Goal: Task Accomplishment & Management: Use online tool/utility

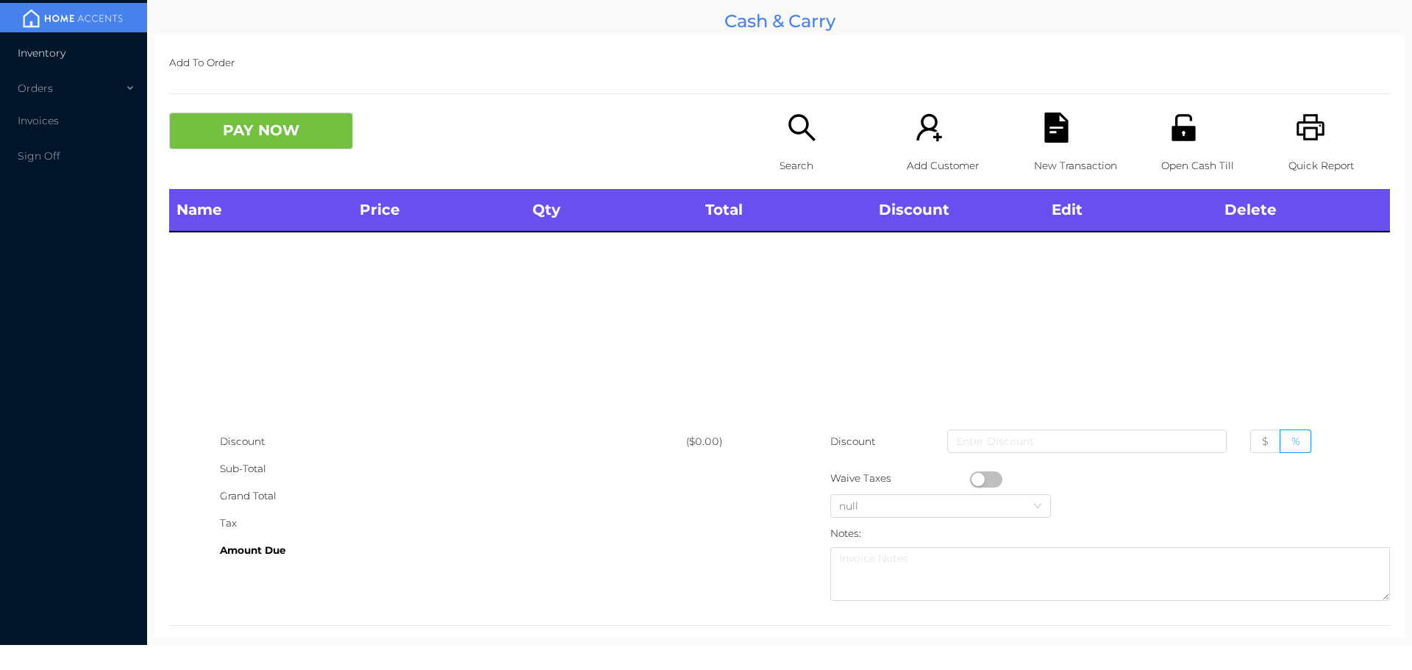
click at [44, 45] on li "Inventory" at bounding box center [73, 52] width 147 height 29
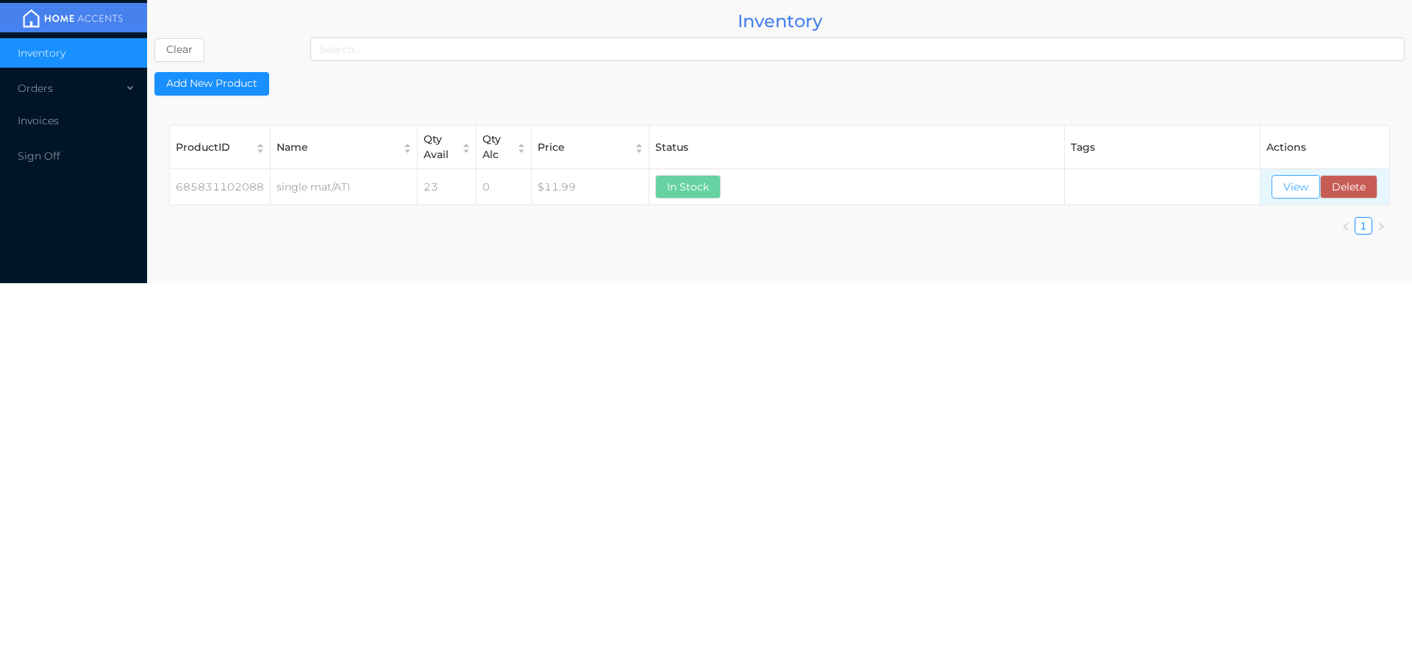
click at [1295, 196] on button "View" at bounding box center [1295, 187] width 49 height 24
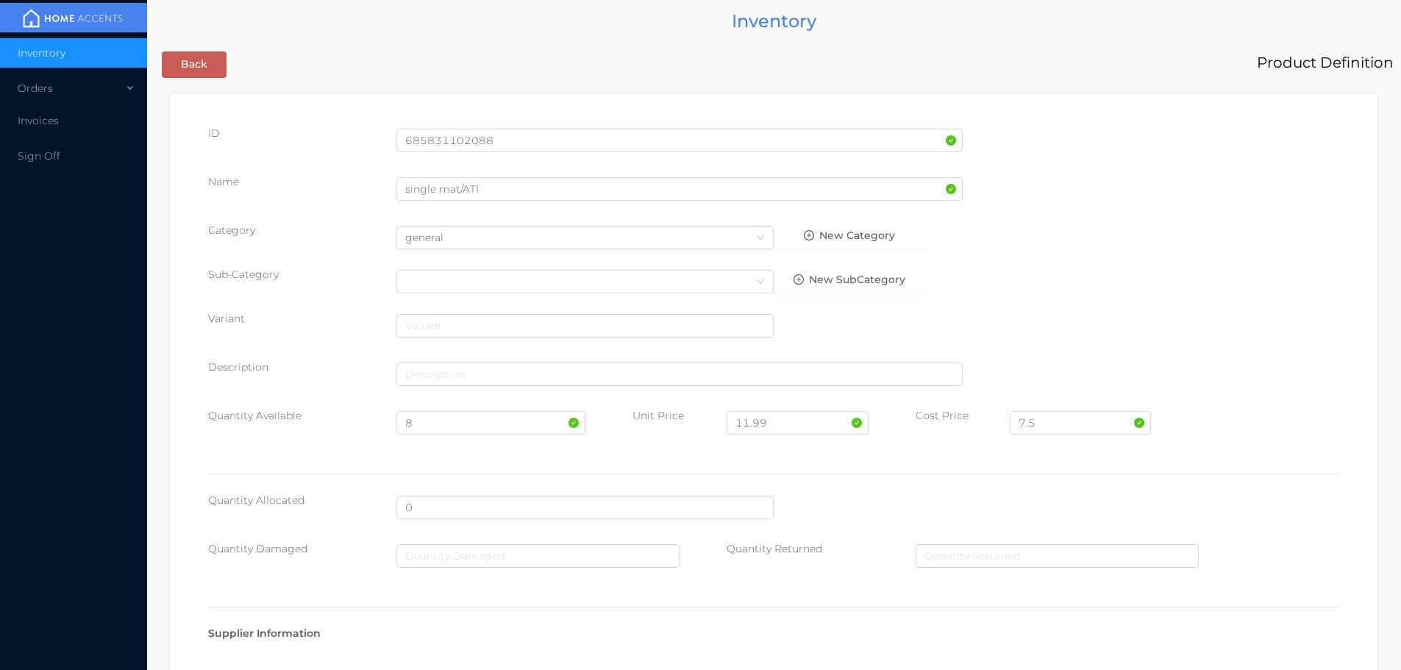
click at [196, 53] on button "Back" at bounding box center [194, 64] width 65 height 26
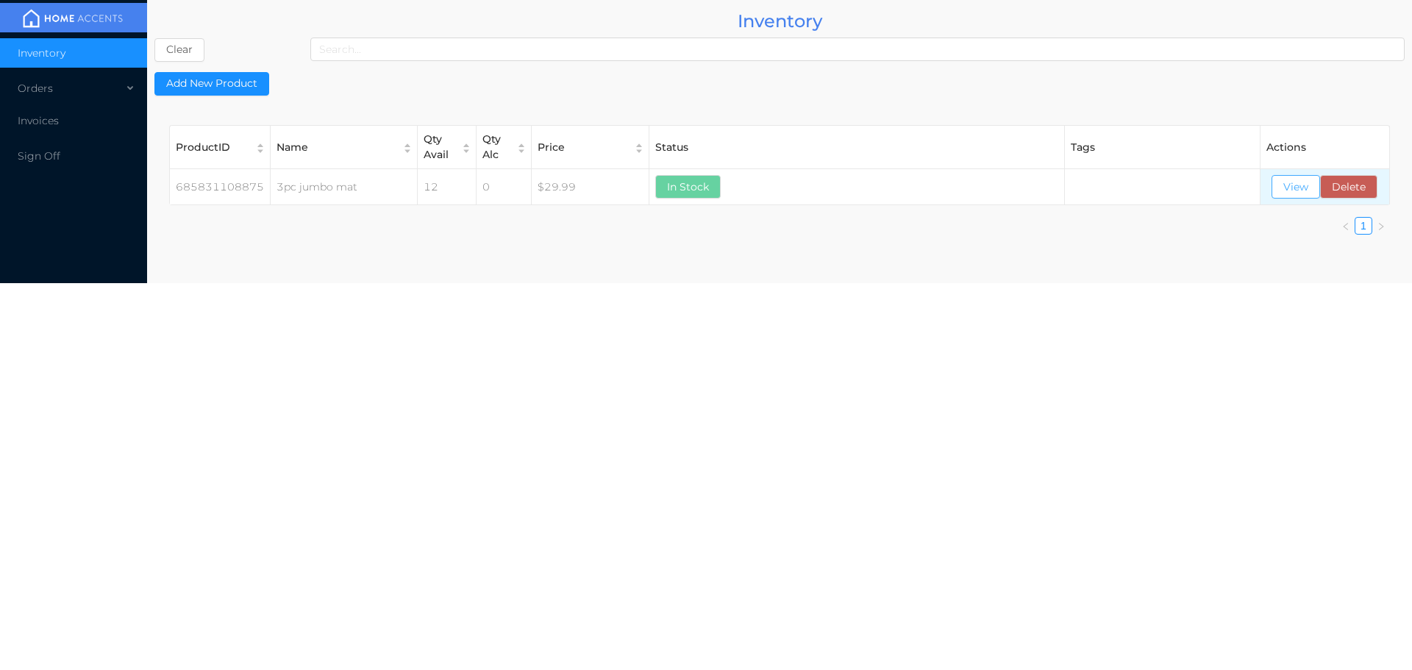
click at [1294, 194] on button "View" at bounding box center [1295, 187] width 49 height 24
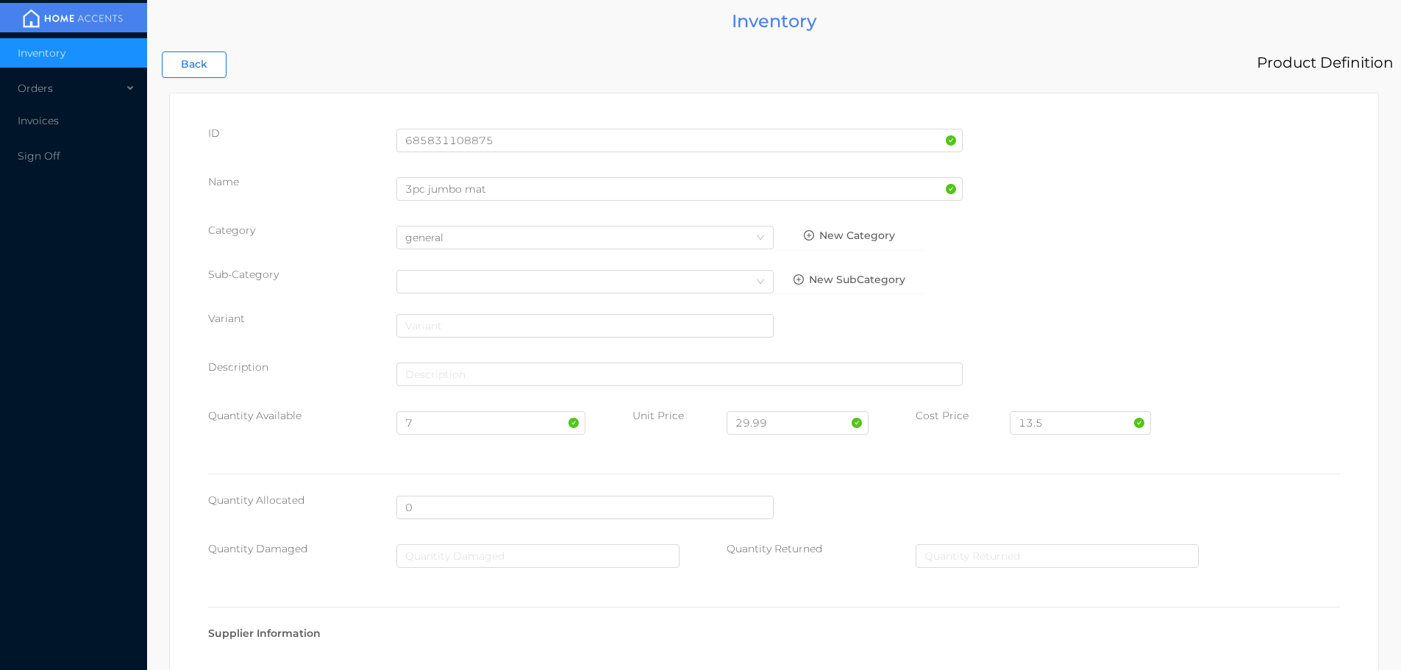
click at [201, 67] on button "Back" at bounding box center [194, 64] width 65 height 26
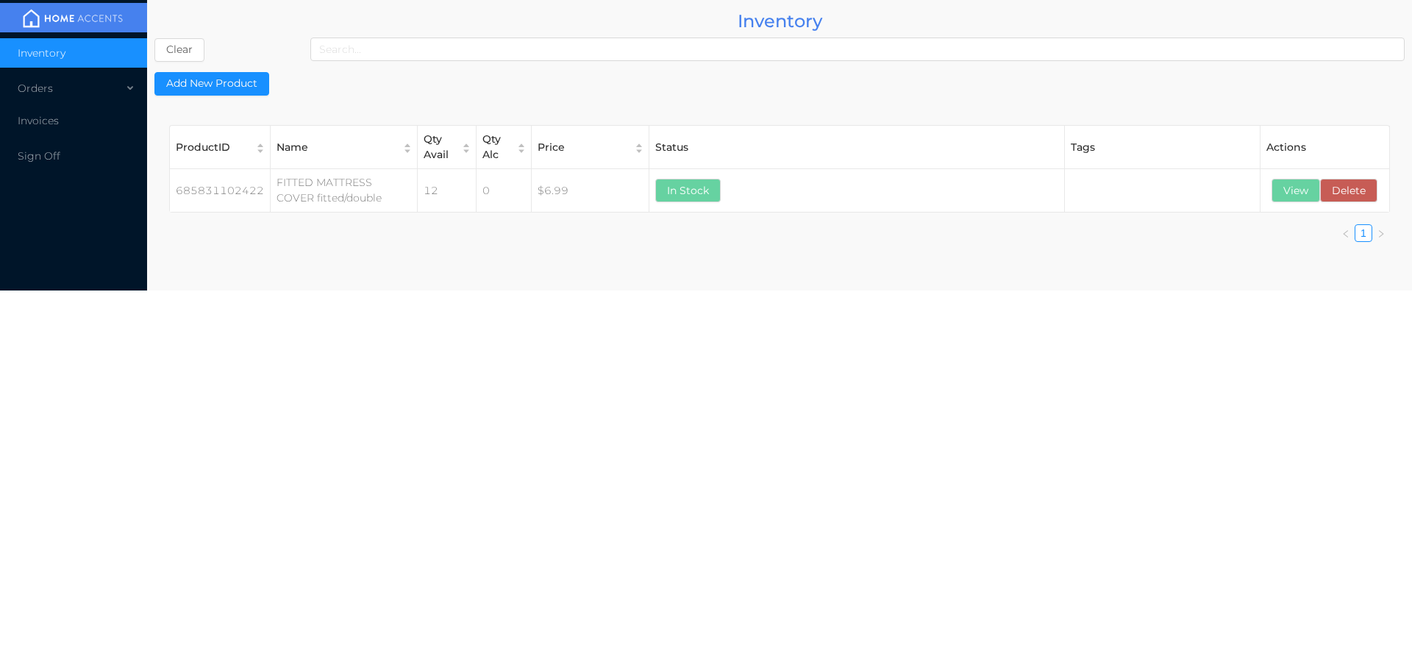
click at [1292, 198] on button "View" at bounding box center [1295, 191] width 49 height 24
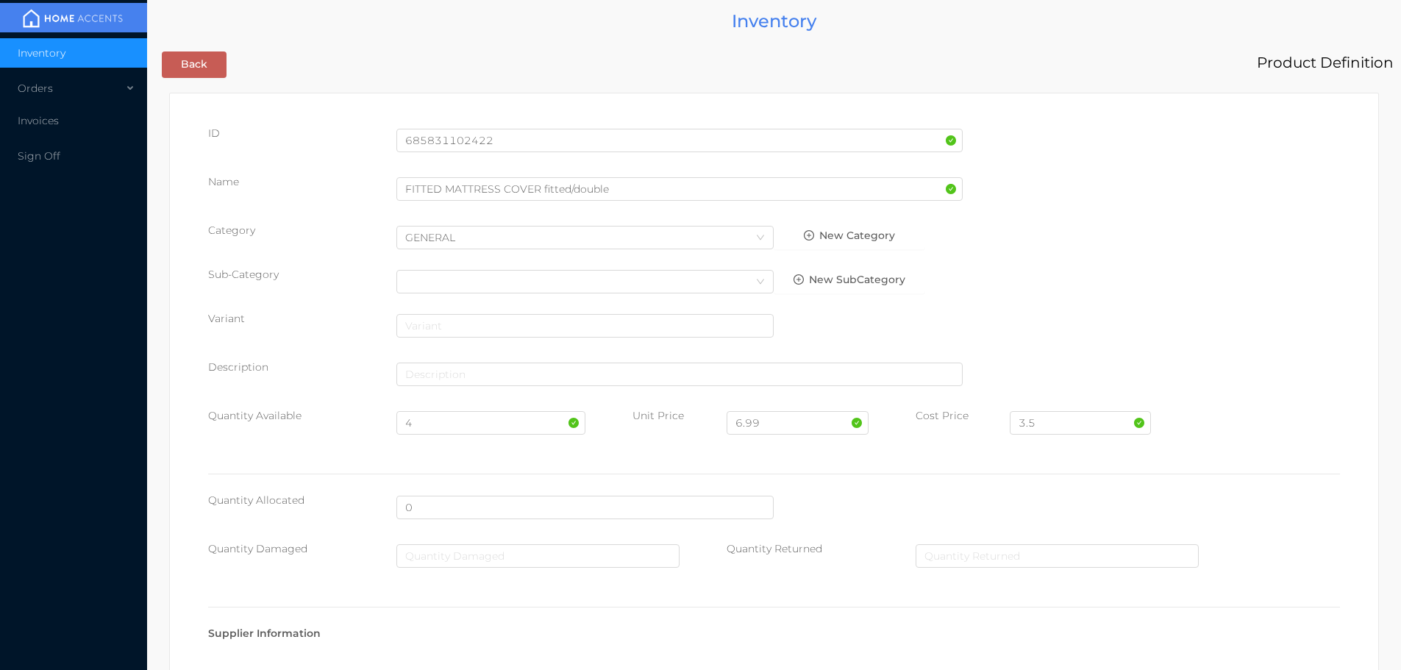
click at [190, 68] on button "Back" at bounding box center [194, 64] width 65 height 26
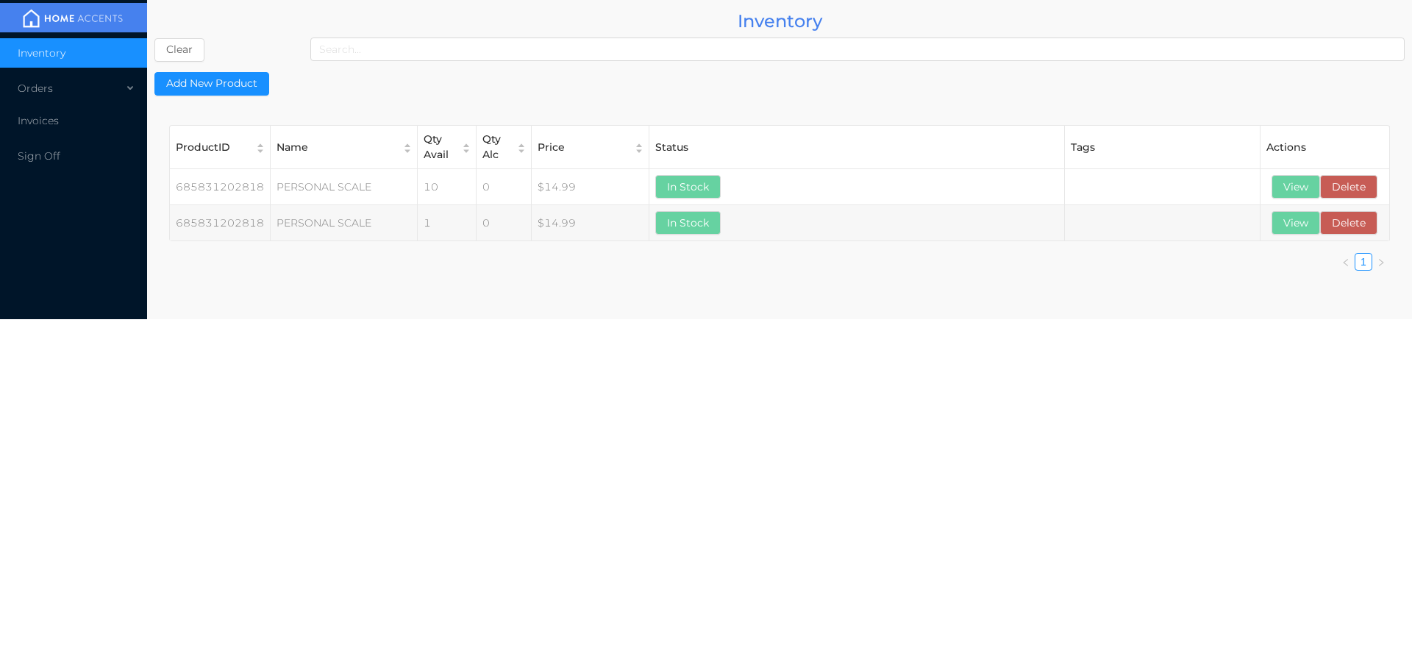
click at [1281, 223] on button "View" at bounding box center [1295, 223] width 49 height 24
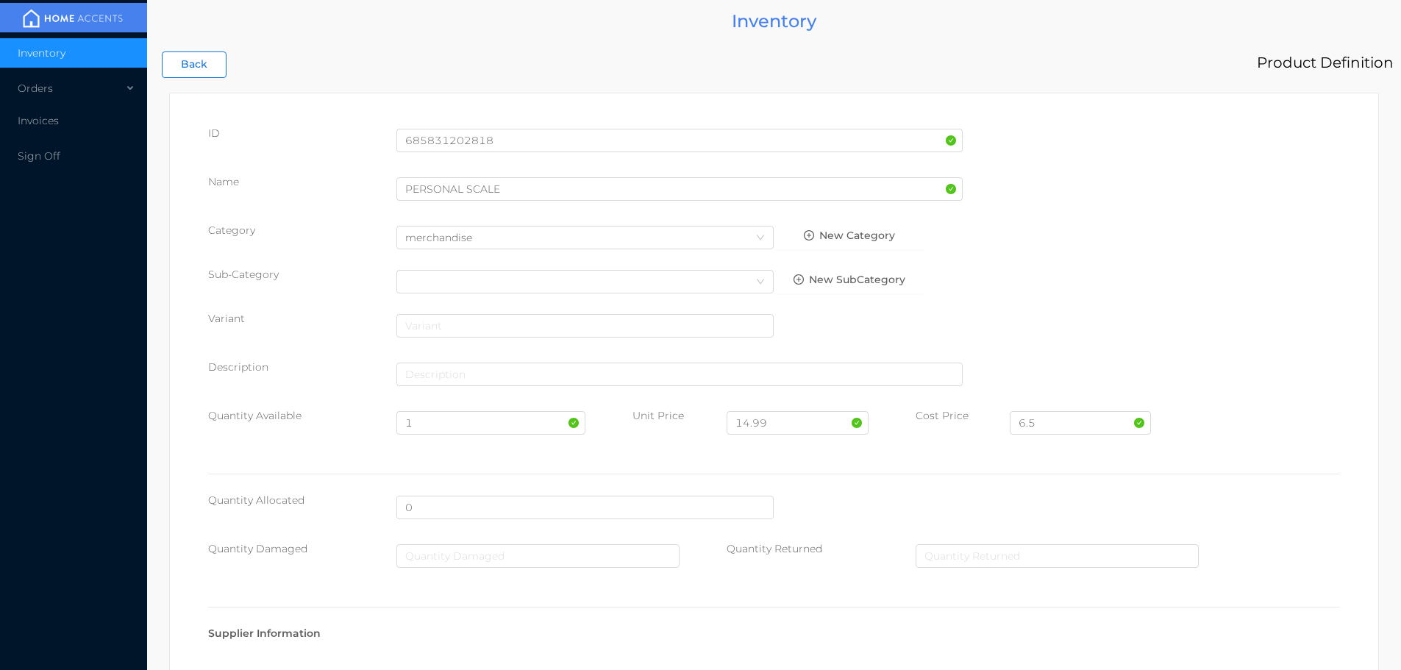
click at [204, 65] on button "Back" at bounding box center [194, 64] width 65 height 26
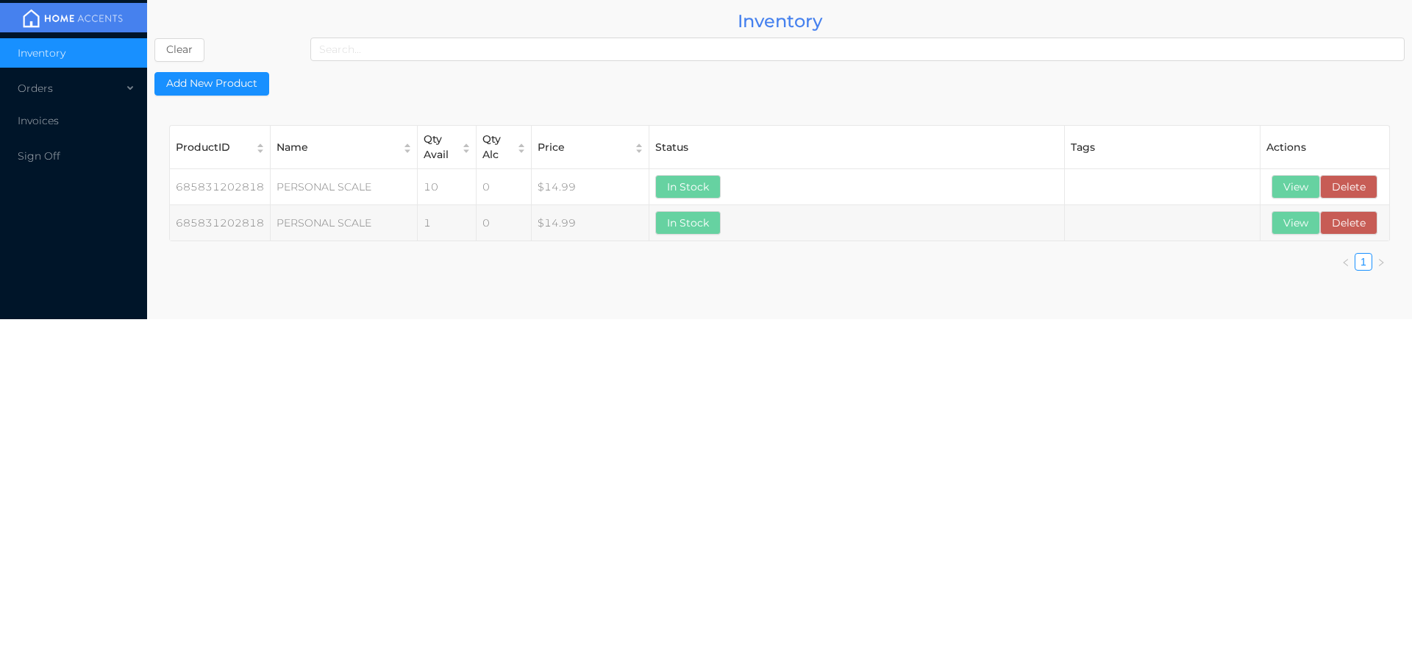
click at [1290, 179] on button "View" at bounding box center [1295, 187] width 49 height 24
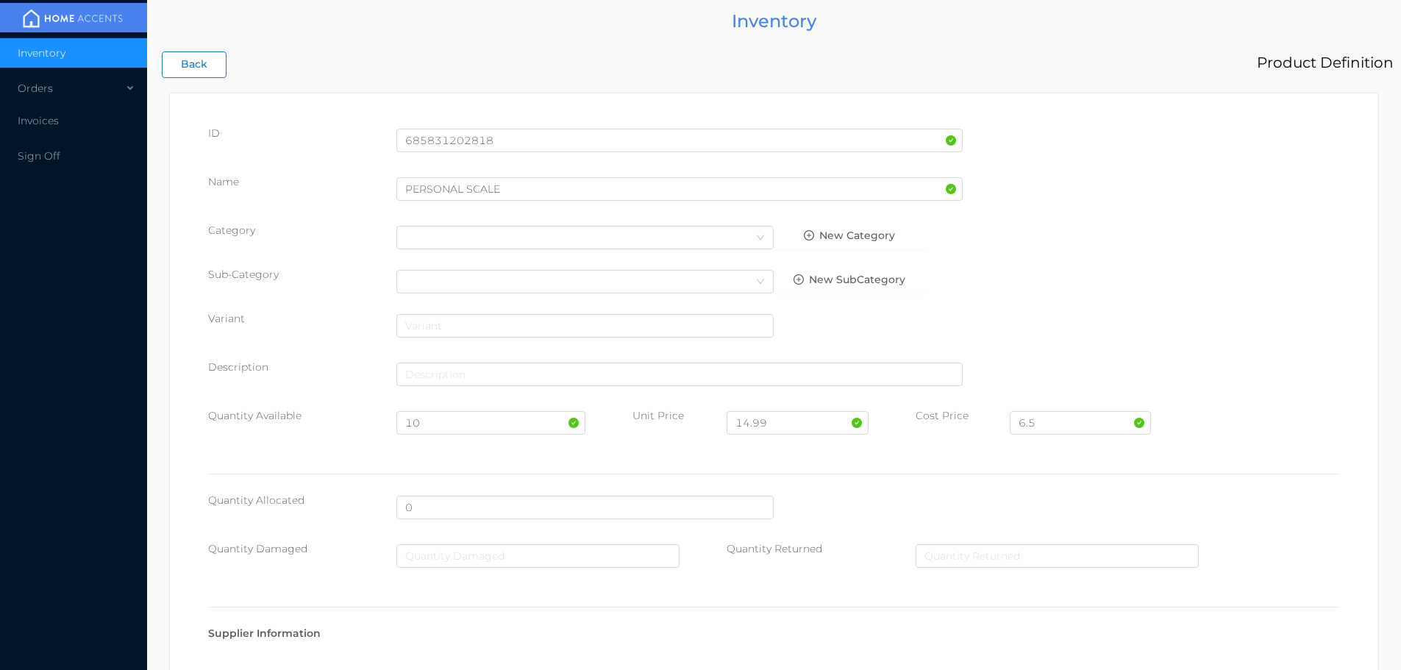
click at [190, 76] on button "Back" at bounding box center [194, 64] width 65 height 26
